Goal: Navigation & Orientation: Find specific page/section

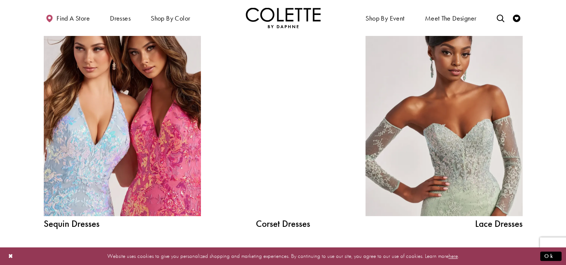
scroll to position [861, 0]
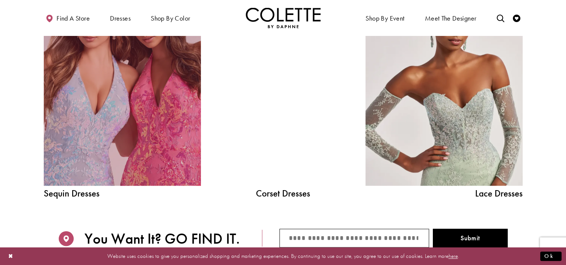
click at [81, 136] on link "Sequin Dresses Related Link" at bounding box center [122, 86] width 157 height 198
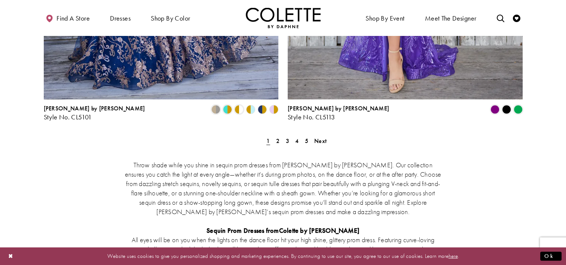
scroll to position [1422, 0]
click at [277, 137] on span "2" at bounding box center [277, 141] width 3 height 8
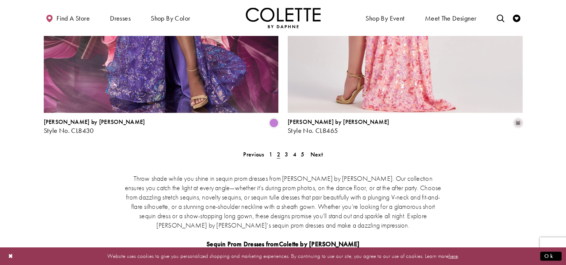
scroll to position [1500, 0]
